Goal: Check status: Check status

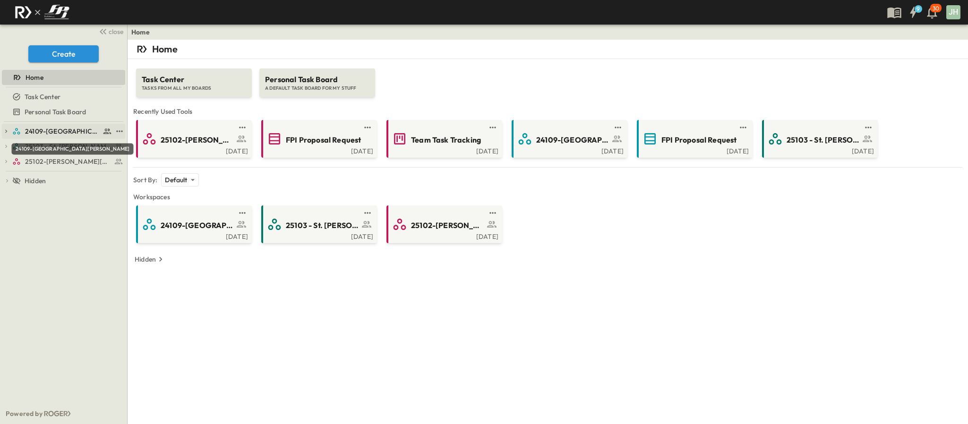
click at [66, 129] on span "24109-[GEOGRAPHIC_DATA][PERSON_NAME]" at bounding box center [62, 131] width 75 height 9
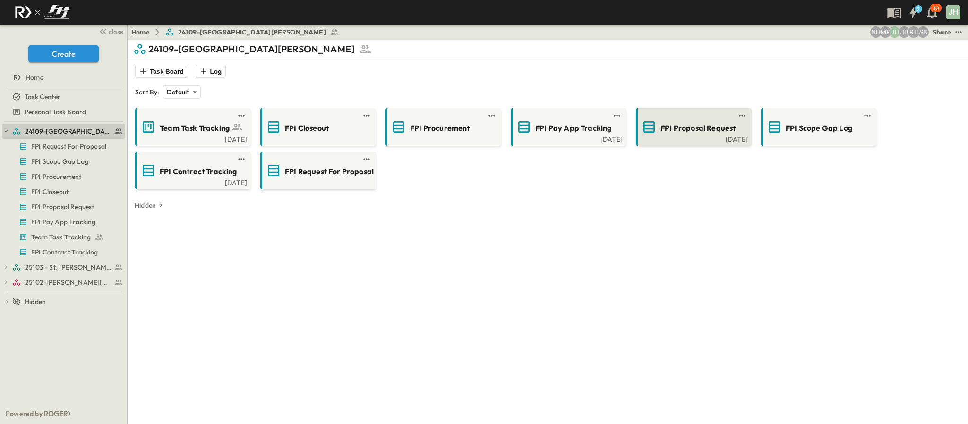
click at [685, 125] on span "FPI Proposal Request" at bounding box center [698, 128] width 75 height 11
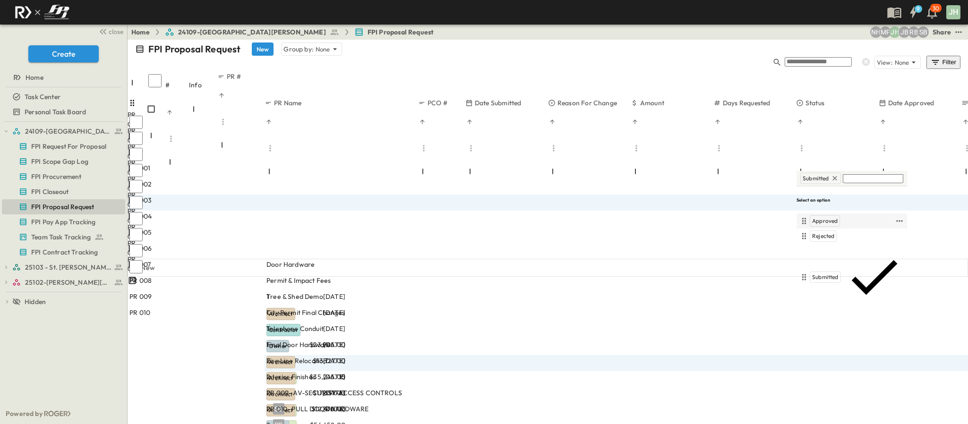
click at [832, 217] on span "Approved" at bounding box center [825, 221] width 26 height 8
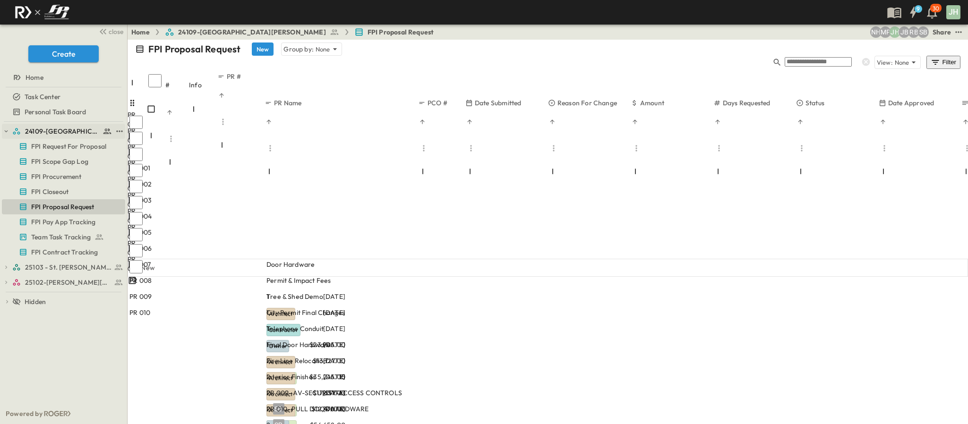
click at [17, 125] on link "24109-[GEOGRAPHIC_DATA][PERSON_NAME]" at bounding box center [62, 131] width 100 height 13
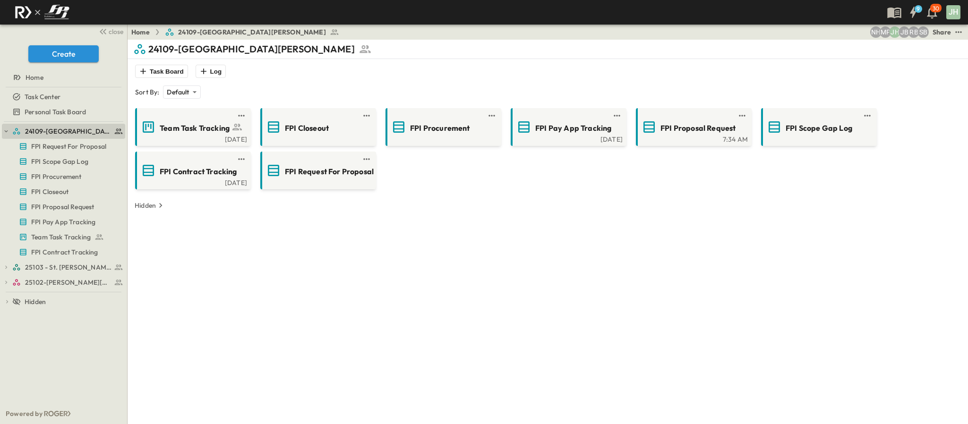
click at [11, 123] on div "24109-St. [PERSON_NAME] of [GEOGRAPHIC_DATA] FPI Request For Proposal FPI Scope…" at bounding box center [63, 263] width 127 height 282
